Goal: Entertainment & Leisure: Consume media (video, audio)

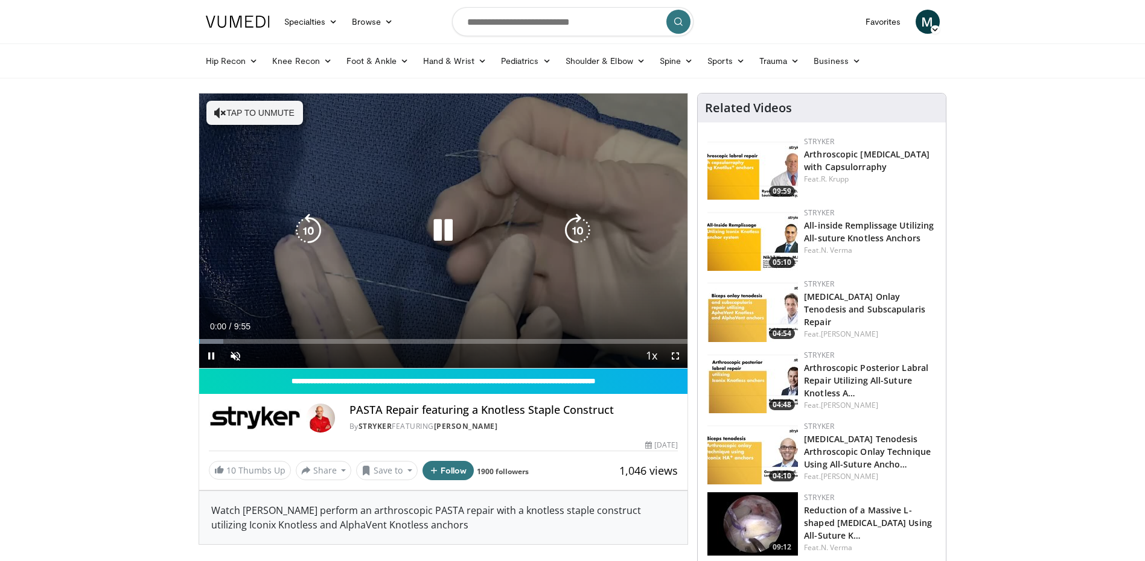
click at [255, 113] on button "Tap to unmute" at bounding box center [254, 113] width 97 height 24
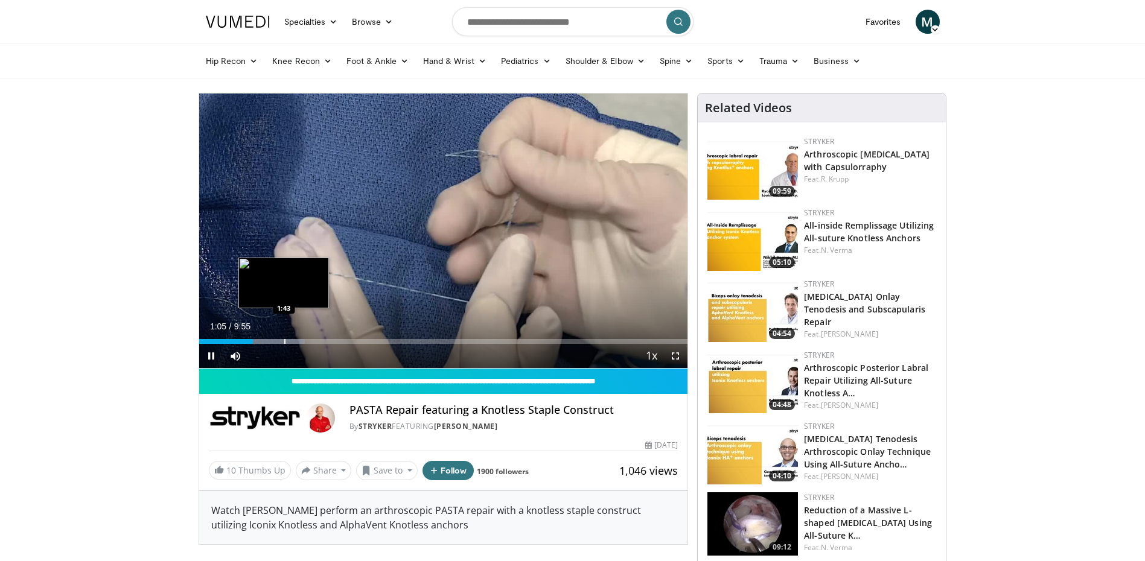
click at [284, 339] on div "Progress Bar" at bounding box center [284, 341] width 1 height 5
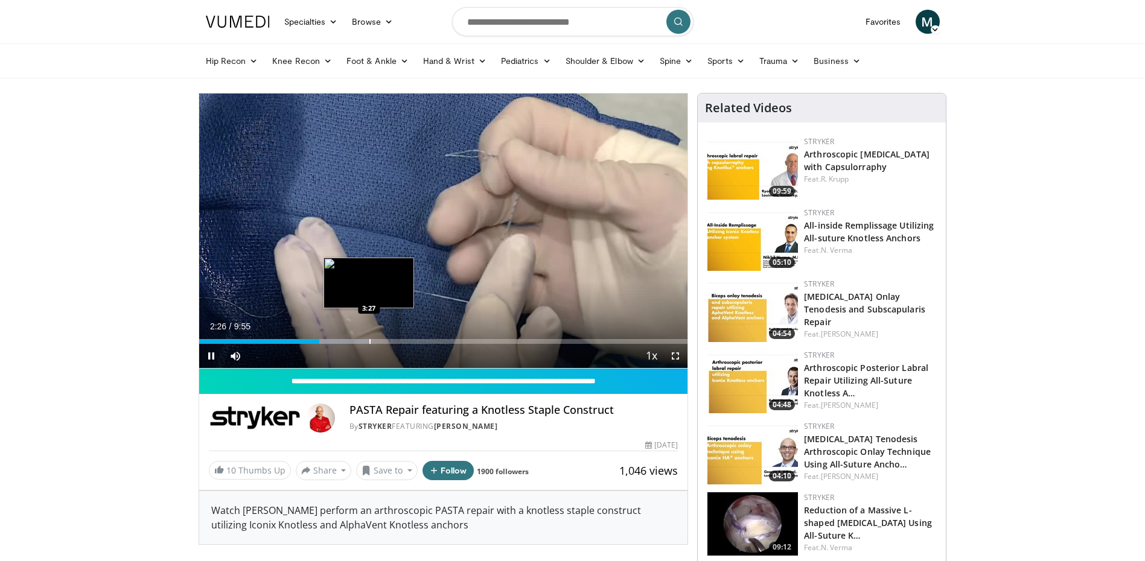
click at [369, 343] on div "Progress Bar" at bounding box center [369, 341] width 1 height 5
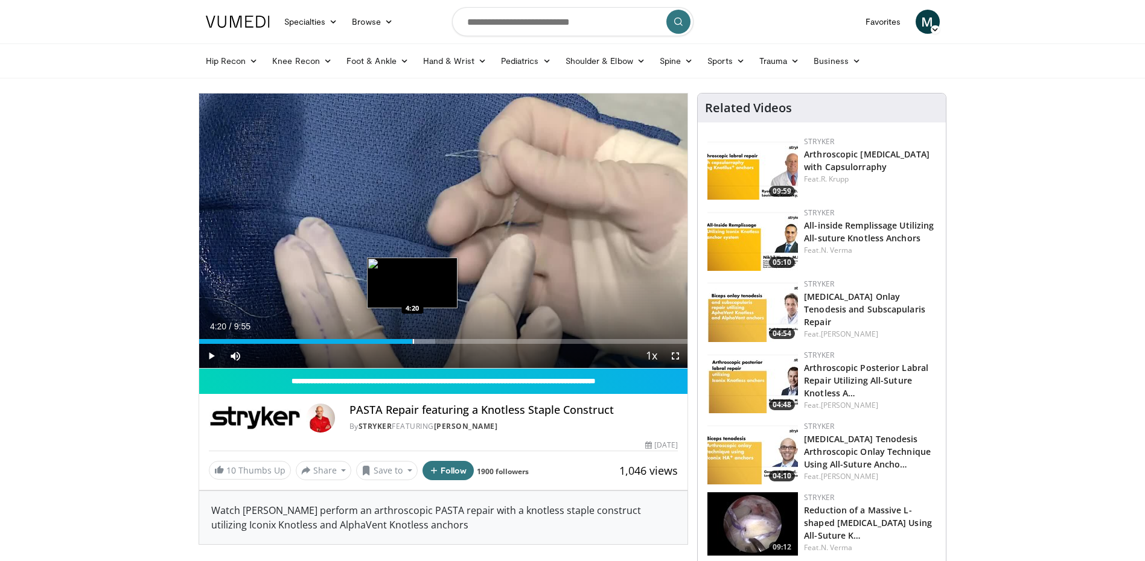
click at [413, 342] on div "Progress Bar" at bounding box center [413, 341] width 1 height 5
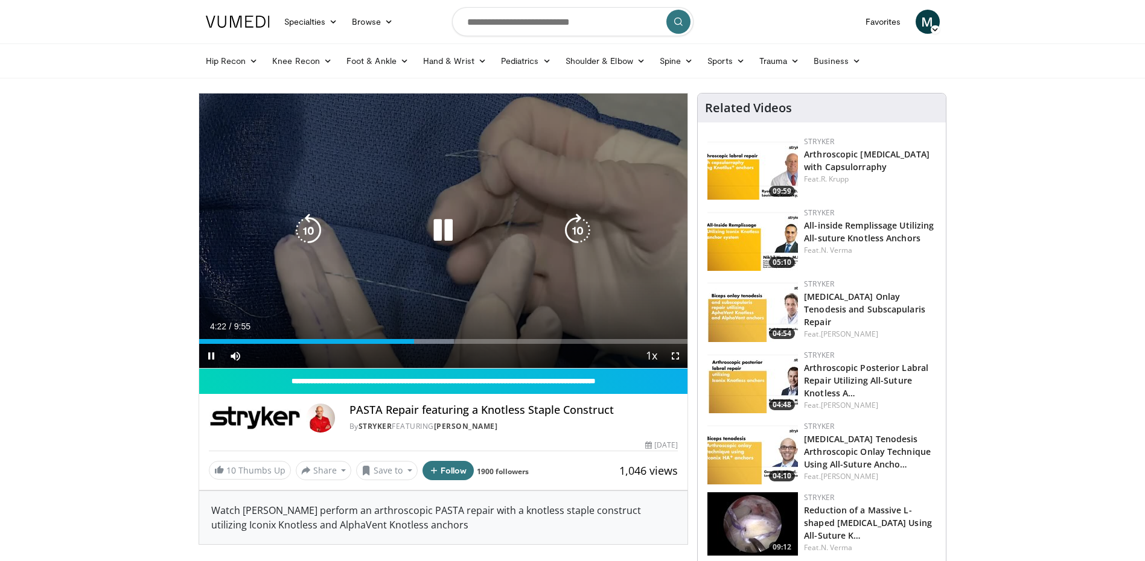
click at [427, 343] on video-js "**********" at bounding box center [443, 231] width 489 height 275
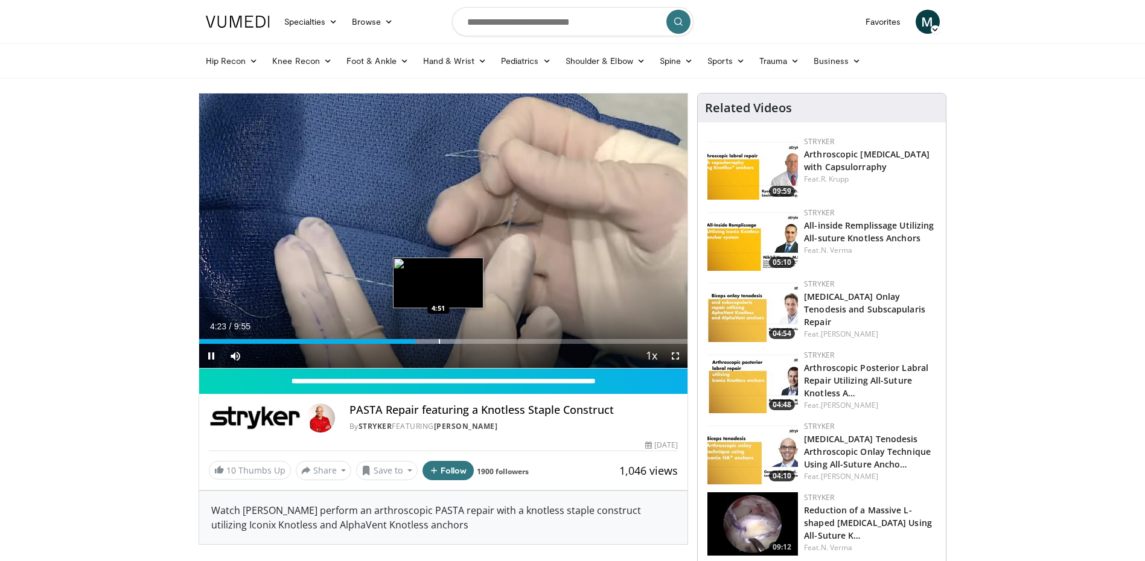
click at [439, 341] on div "Progress Bar" at bounding box center [439, 341] width 1 height 5
click at [464, 343] on div "Progress Bar" at bounding box center [464, 341] width 1 height 5
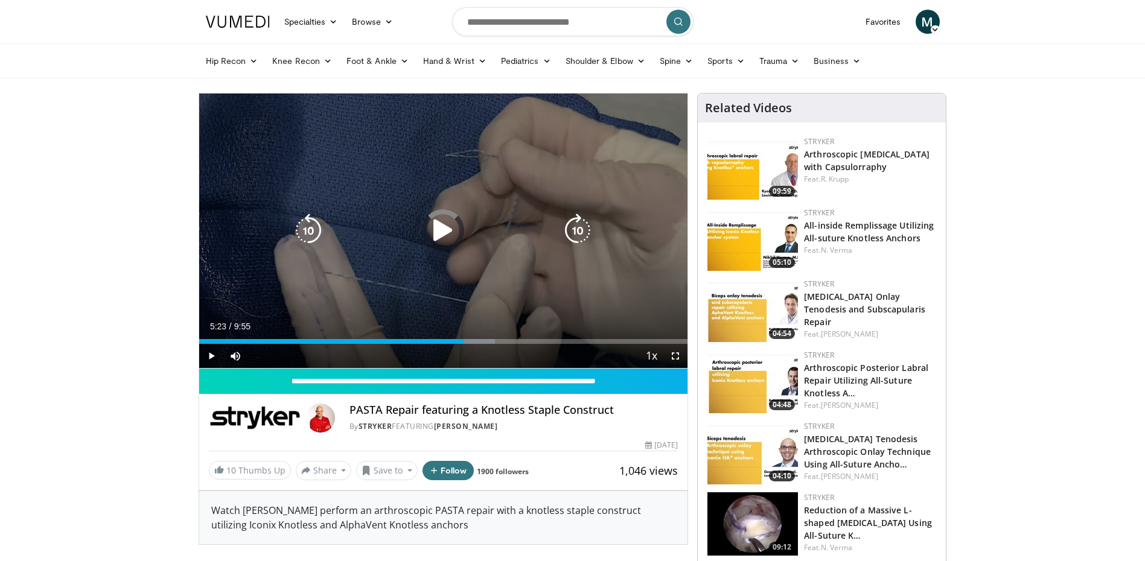
click at [500, 344] on div "Current Time 5:23 / Duration 9:55 Play Skip Backward Skip Forward Mute Loaded :…" at bounding box center [443, 356] width 489 height 24
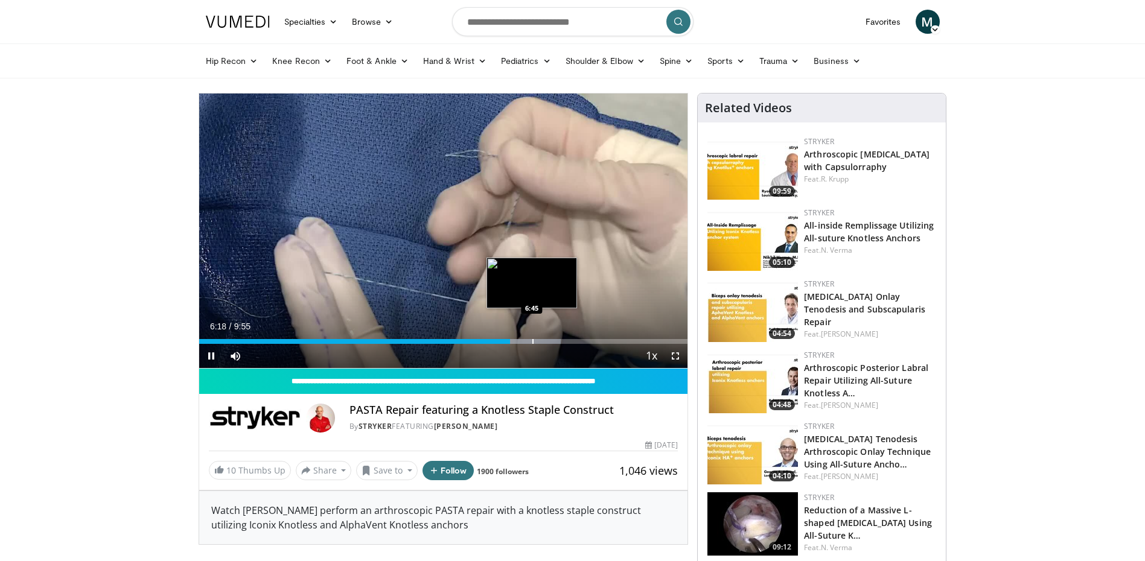
click at [532, 342] on div "Progress Bar" at bounding box center [532, 341] width 1 height 5
